Goal: Task Accomplishment & Management: Use online tool/utility

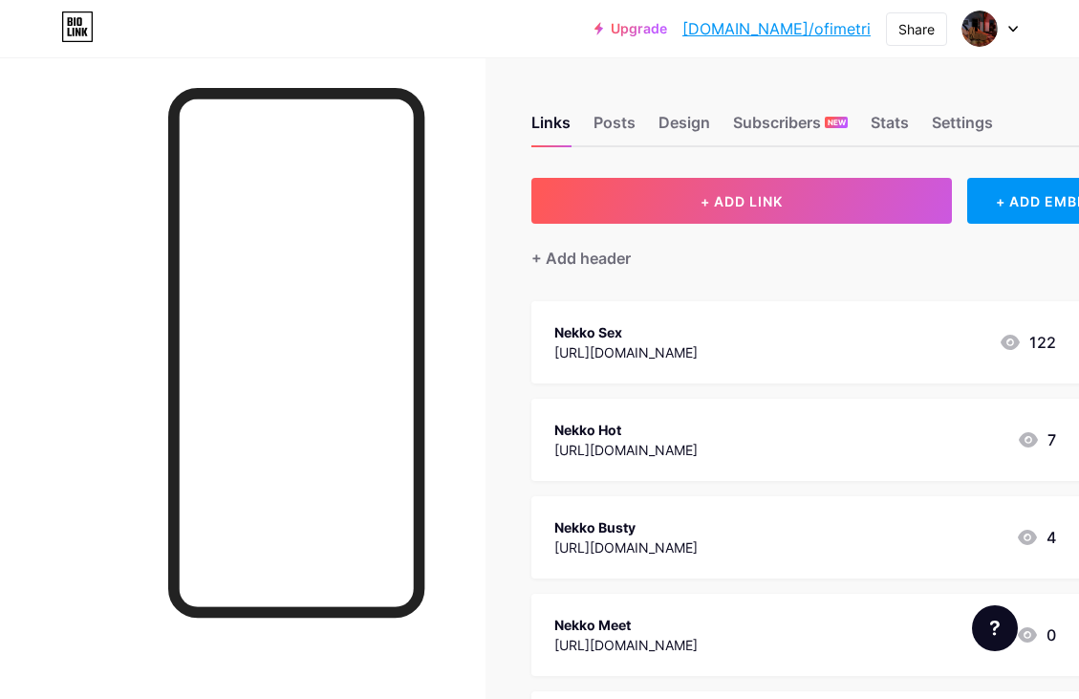
click at [698, 350] on div "[URL][DOMAIN_NAME]" at bounding box center [625, 352] width 143 height 20
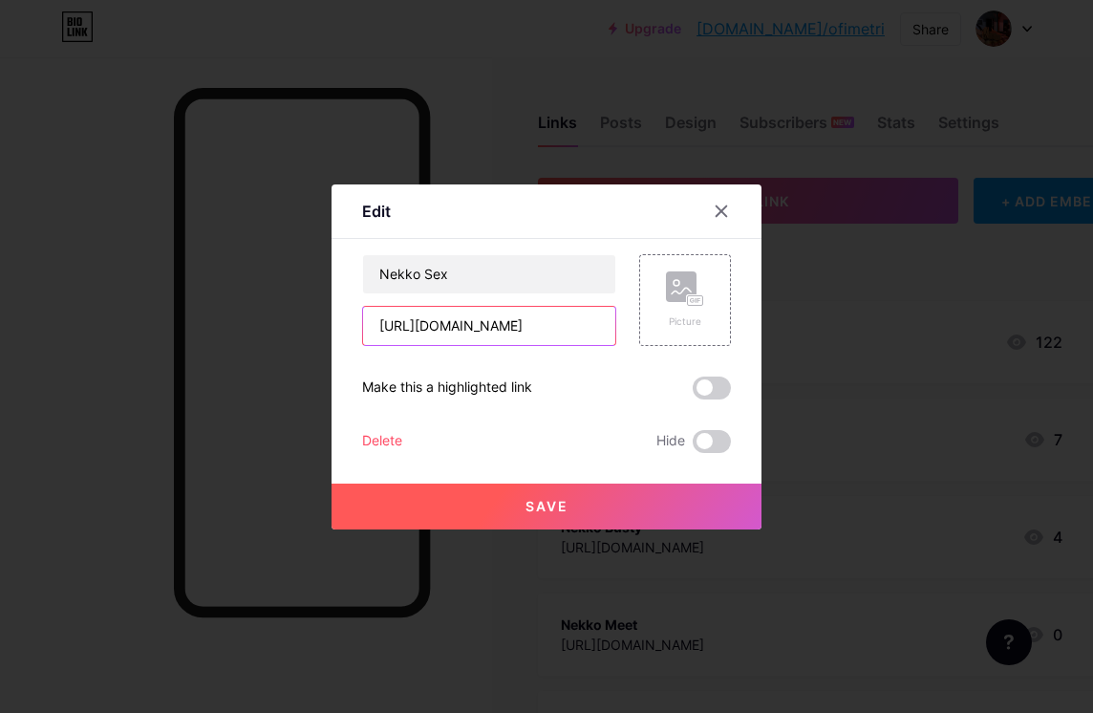
click at [527, 324] on input "[URL][DOMAIN_NAME]" at bounding box center [489, 326] width 252 height 38
type input "[URL]"
click at [527, 324] on input "[URL]" at bounding box center [489, 326] width 252 height 38
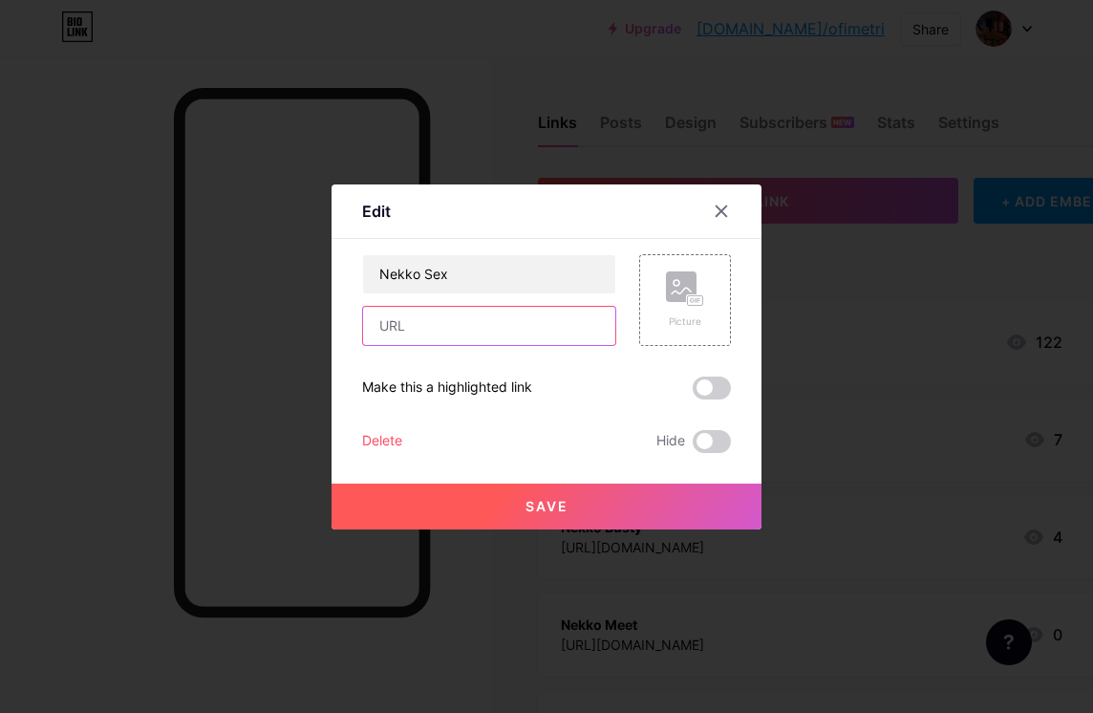
paste input "[URL][DOMAIN_NAME]"
type input "[URL][DOMAIN_NAME]"
click at [559, 519] on button "Save" at bounding box center [547, 507] width 430 height 46
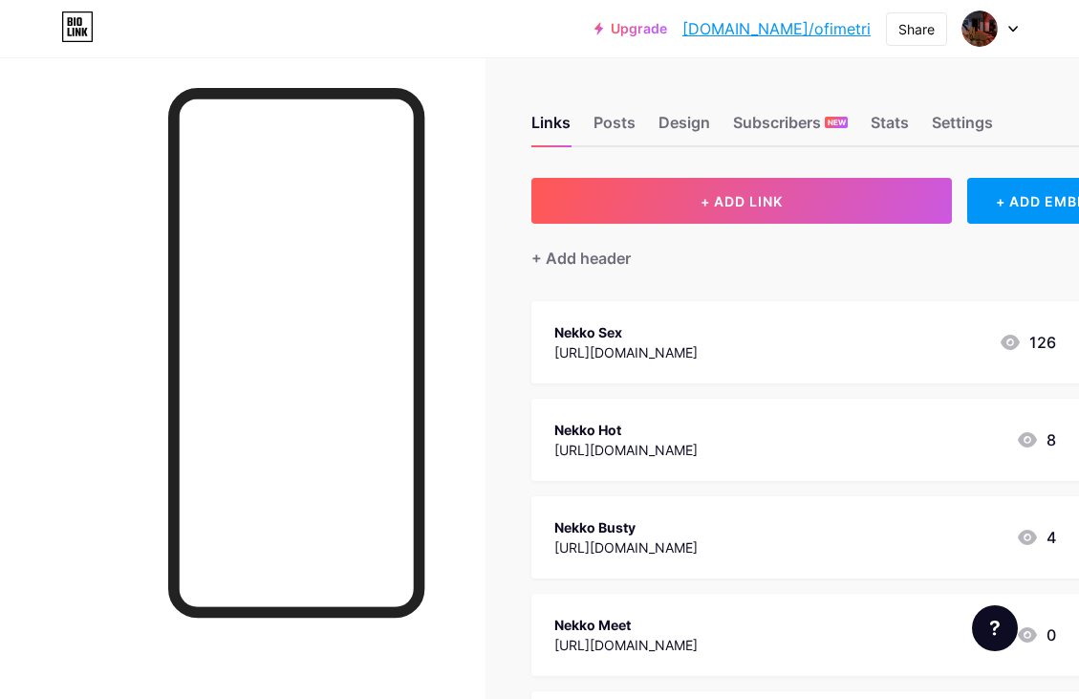
click at [698, 429] on div "Nekko Hot" at bounding box center [625, 430] width 143 height 20
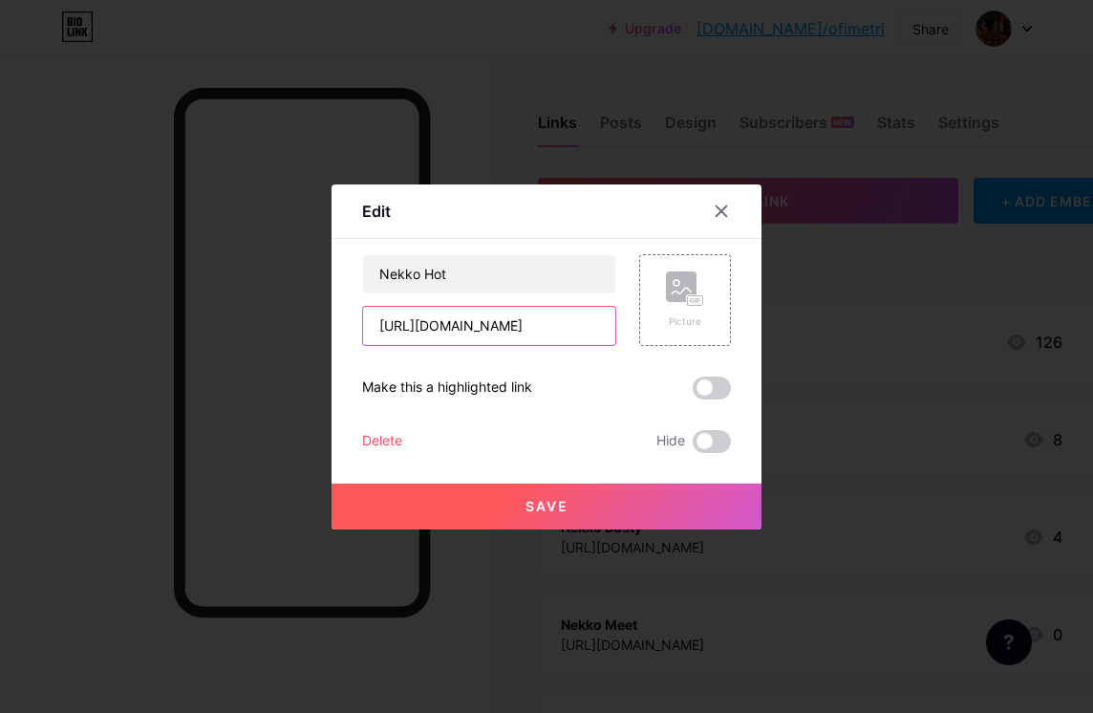
click at [524, 321] on input "[URL][DOMAIN_NAME]" at bounding box center [489, 326] width 252 height 38
paste input "[URL][DOMAIN_NAME]"
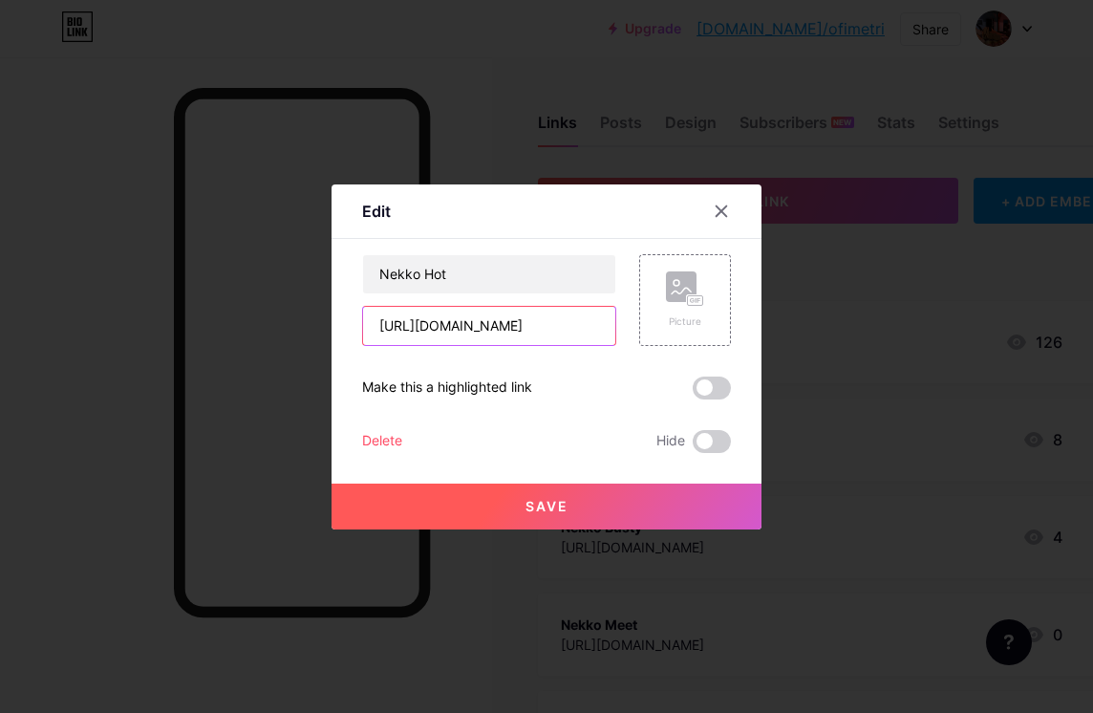
type input "[URL][DOMAIN_NAME]"
click at [544, 502] on span "Save" at bounding box center [547, 506] width 43 height 16
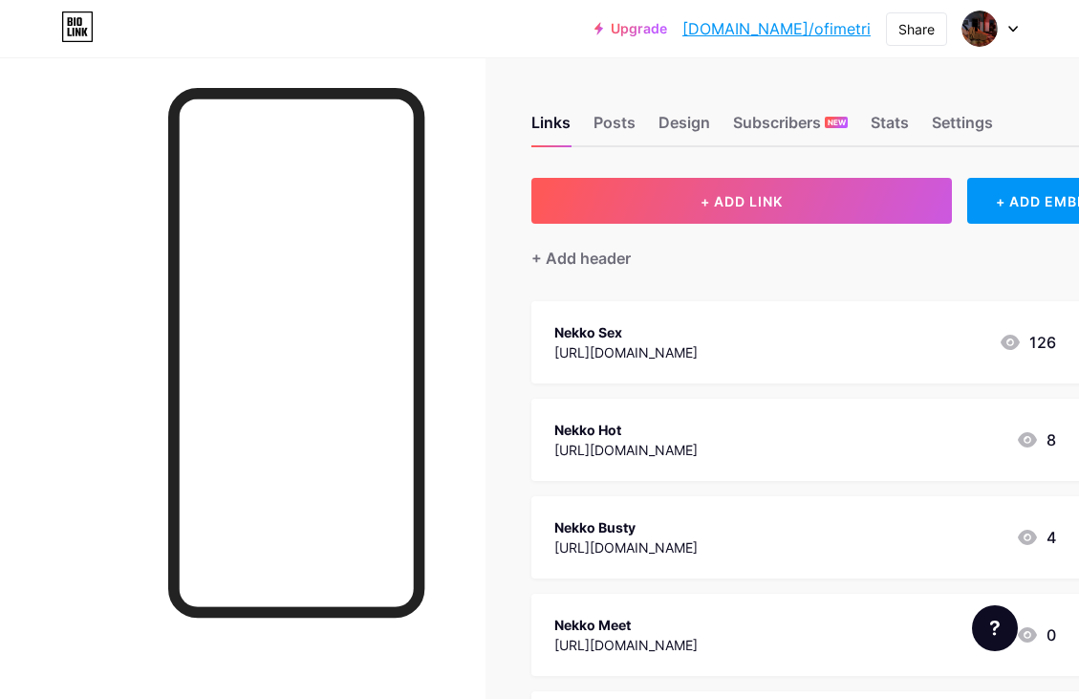
click at [639, 538] on div "[URL][DOMAIN_NAME]" at bounding box center [625, 547] width 143 height 20
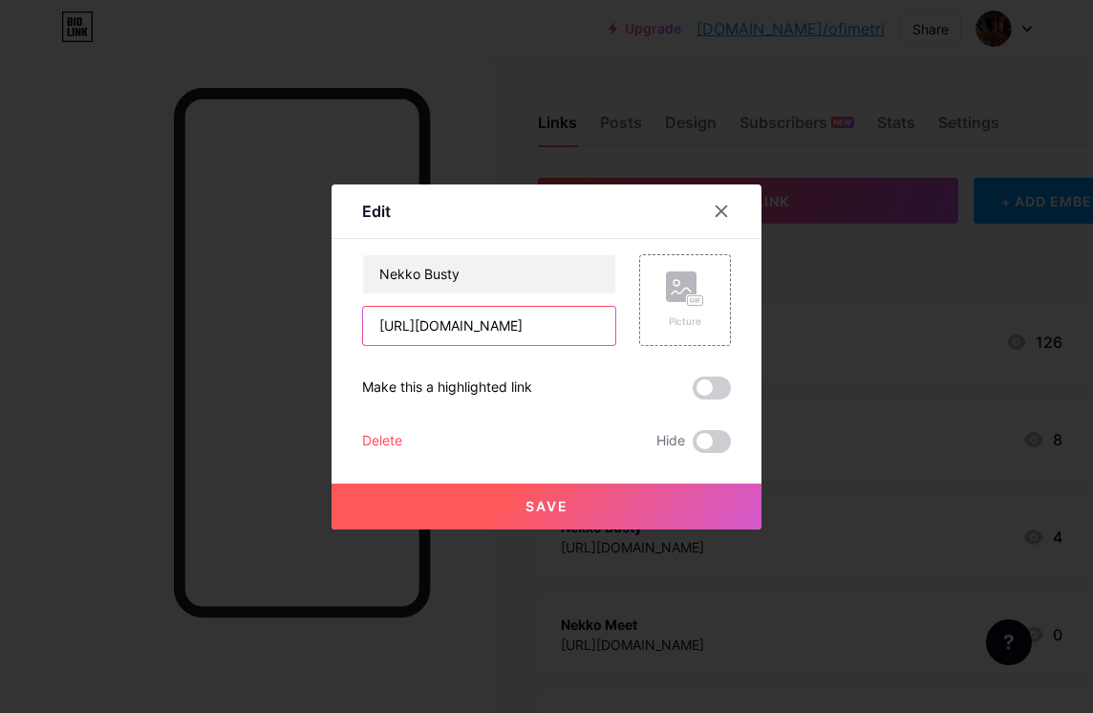
click at [509, 338] on input "[URL][DOMAIN_NAME]" at bounding box center [489, 326] width 252 height 38
type input "[URL][DOMAIN_NAME]"
click at [509, 338] on input "[URL][DOMAIN_NAME]" at bounding box center [489, 326] width 252 height 38
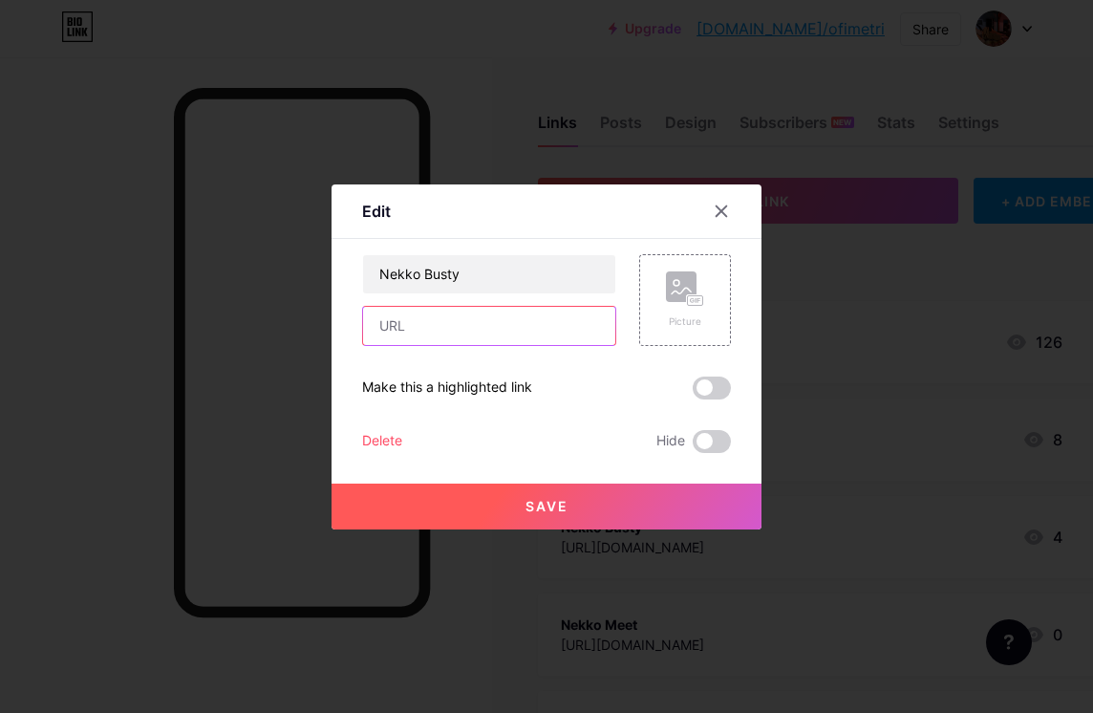
paste input "[URL][DOMAIN_NAME]"
type input "[URL][DOMAIN_NAME]"
click at [543, 492] on button "Save" at bounding box center [547, 507] width 430 height 46
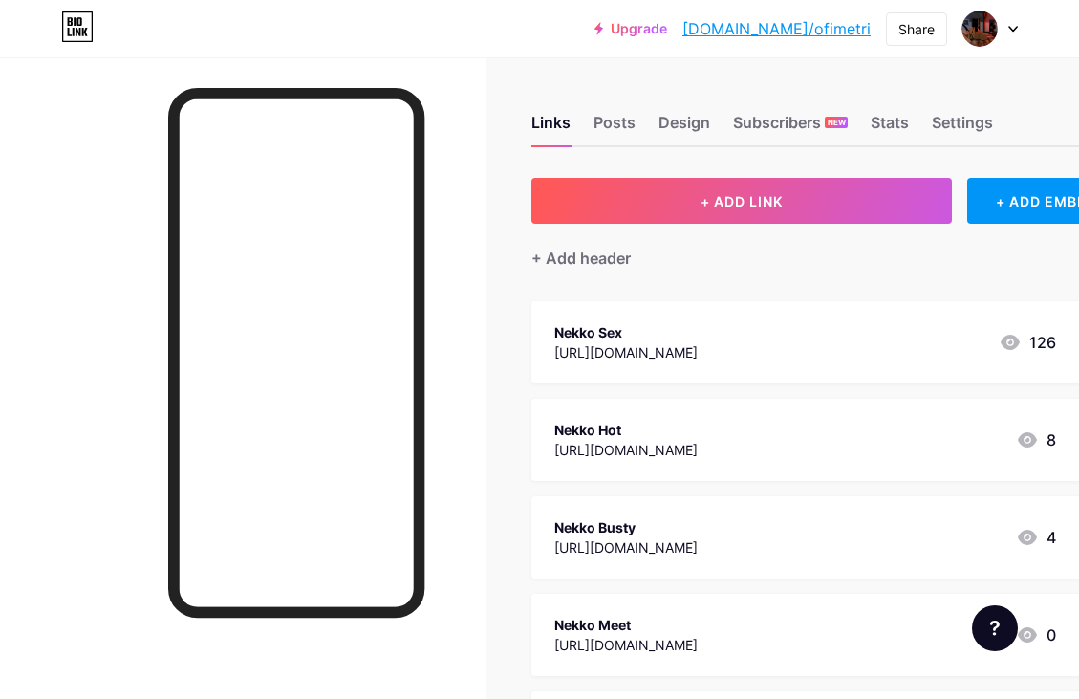
click at [656, 639] on div "[URL][DOMAIN_NAME]" at bounding box center [625, 645] width 143 height 20
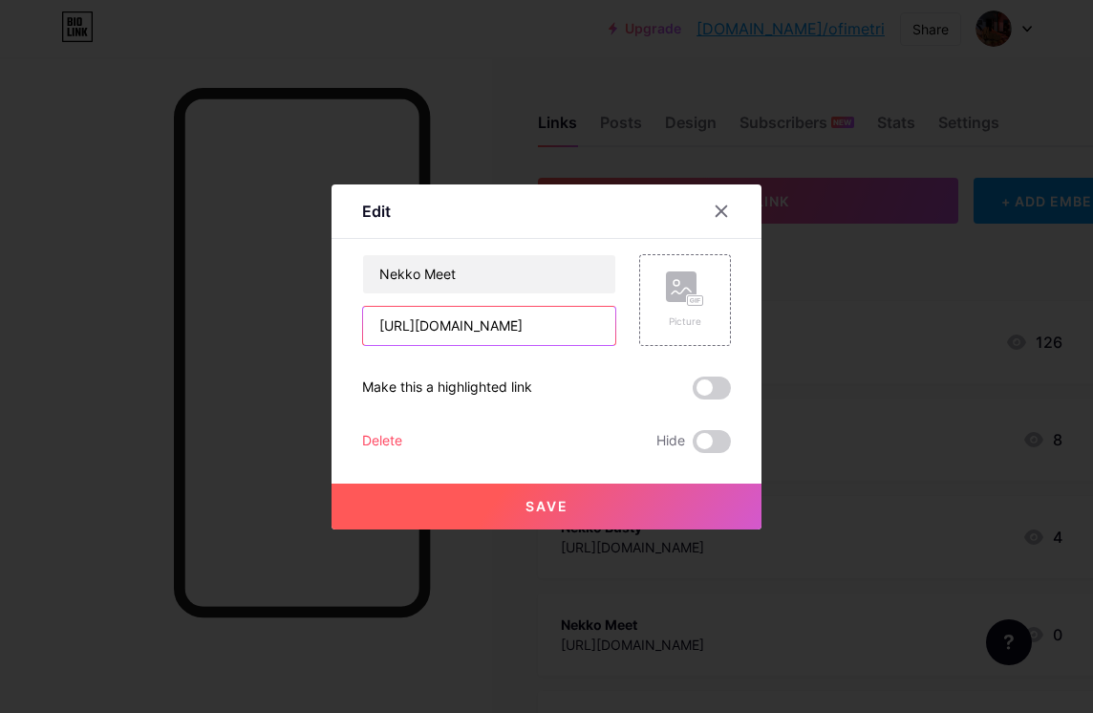
click at [530, 313] on input "[URL][DOMAIN_NAME]" at bounding box center [489, 326] width 252 height 38
paste input "[URL][DOMAIN_NAME]"
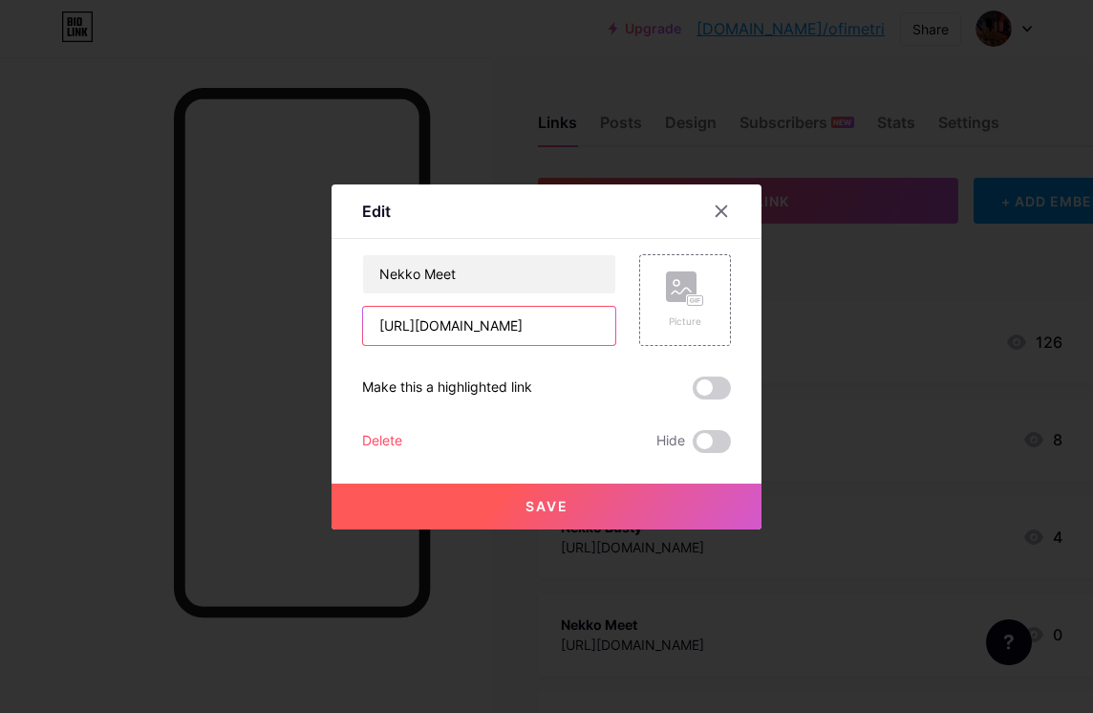
scroll to position [0, 697]
type input "[URL][DOMAIN_NAME]"
click at [552, 522] on button "Save" at bounding box center [547, 507] width 430 height 46
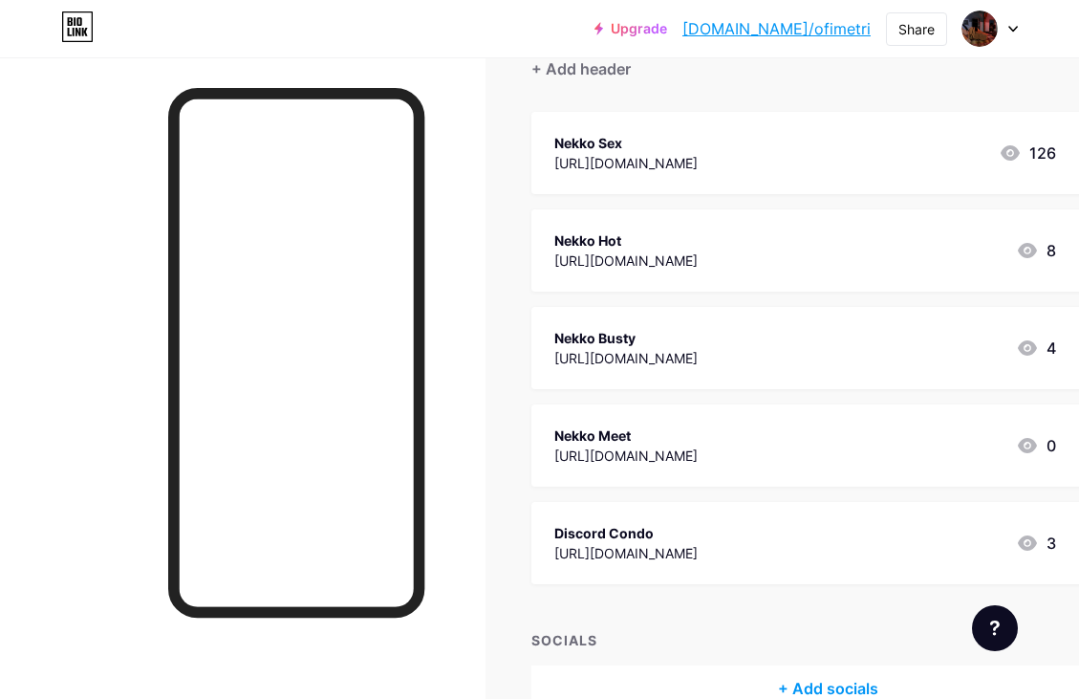
scroll to position [191, 0]
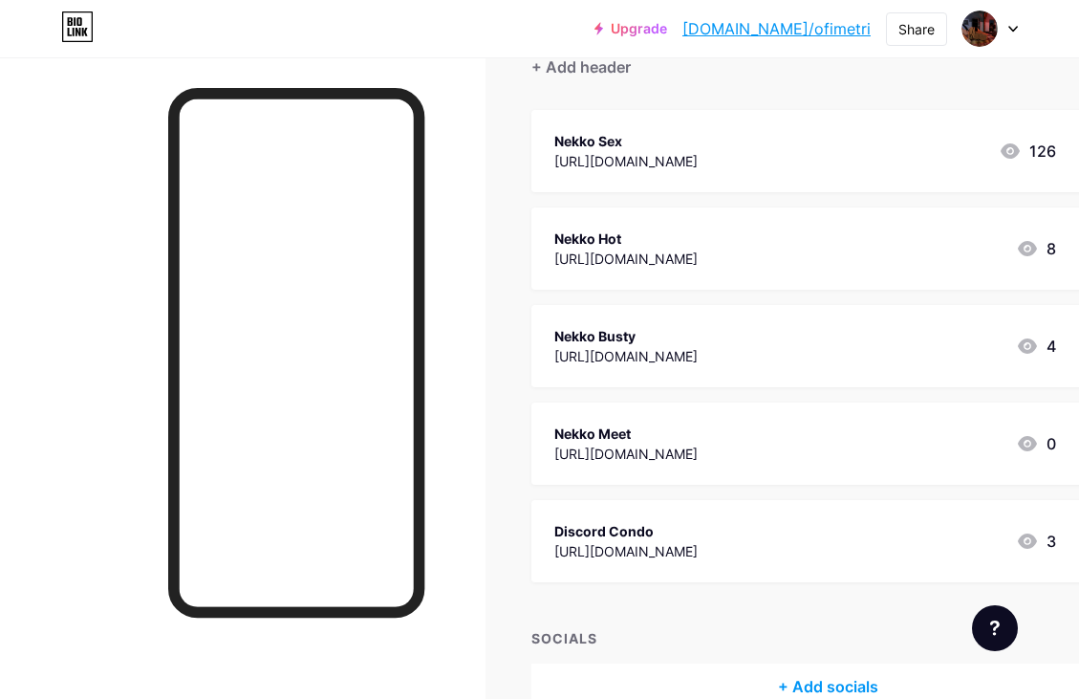
click at [698, 544] on div "[URL][DOMAIN_NAME]" at bounding box center [625, 551] width 143 height 20
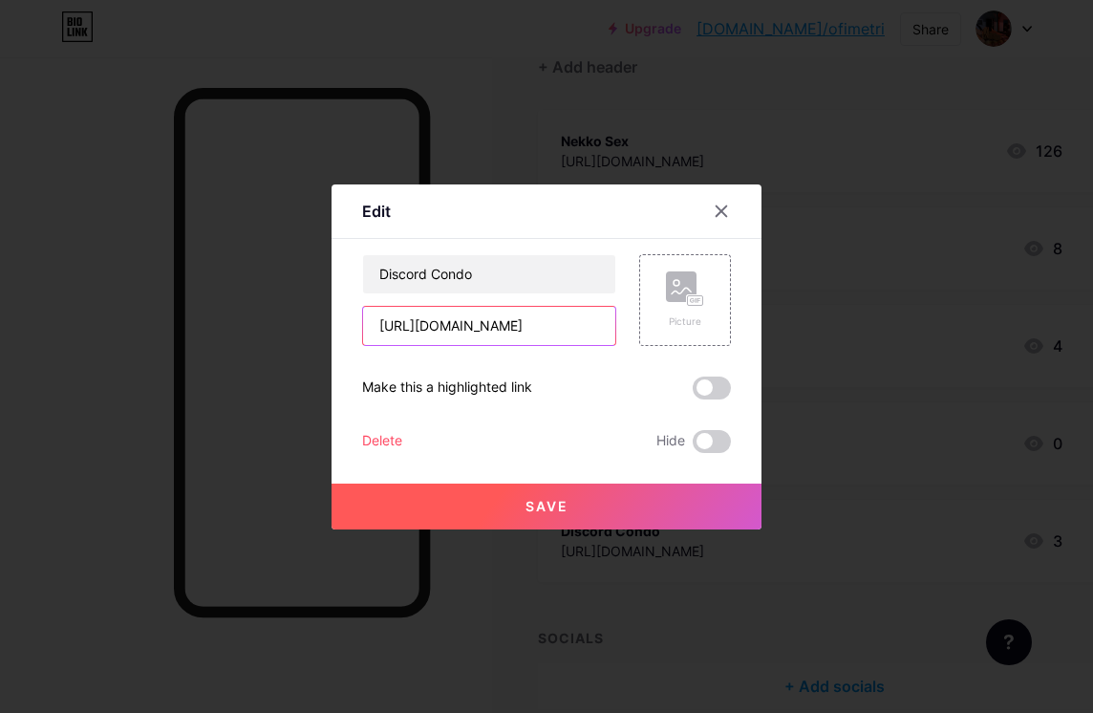
click at [475, 318] on input "[URL][DOMAIN_NAME]" at bounding box center [489, 326] width 252 height 38
type input "[URL]"
click at [475, 318] on input "[URL]" at bounding box center [489, 326] width 252 height 38
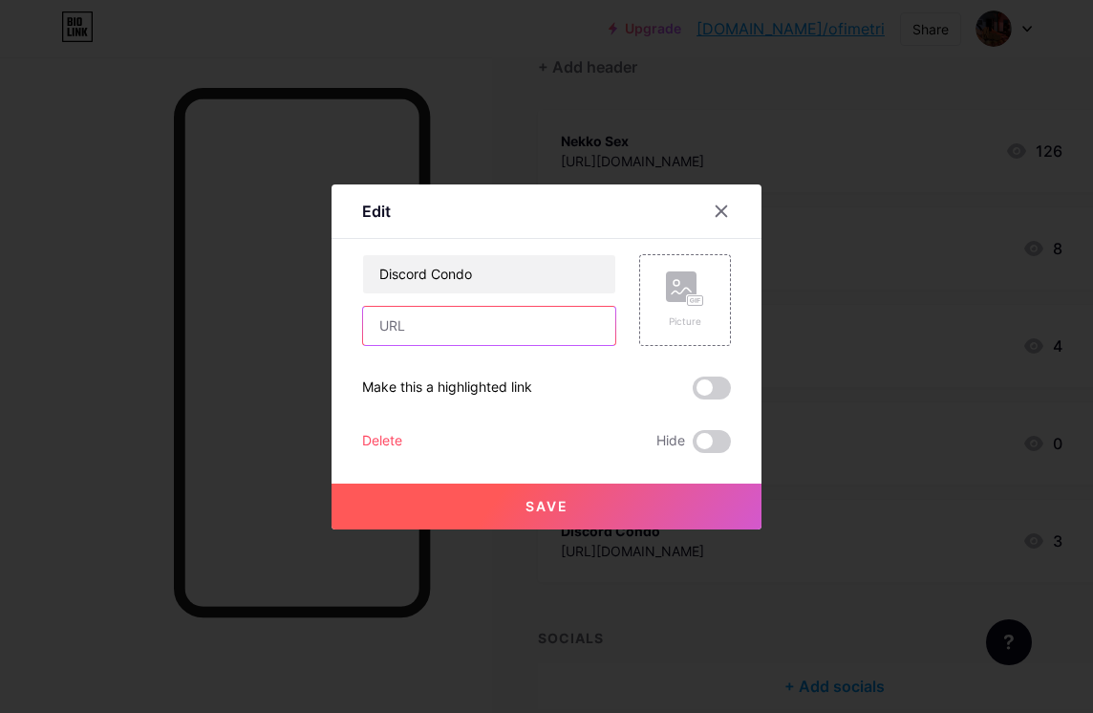
paste input "[URL][DOMAIN_NAME]"
type input "[URL][DOMAIN_NAME]"
click at [535, 498] on span "Save" at bounding box center [547, 506] width 43 height 16
